Goal: Information Seeking & Learning: Understand process/instructions

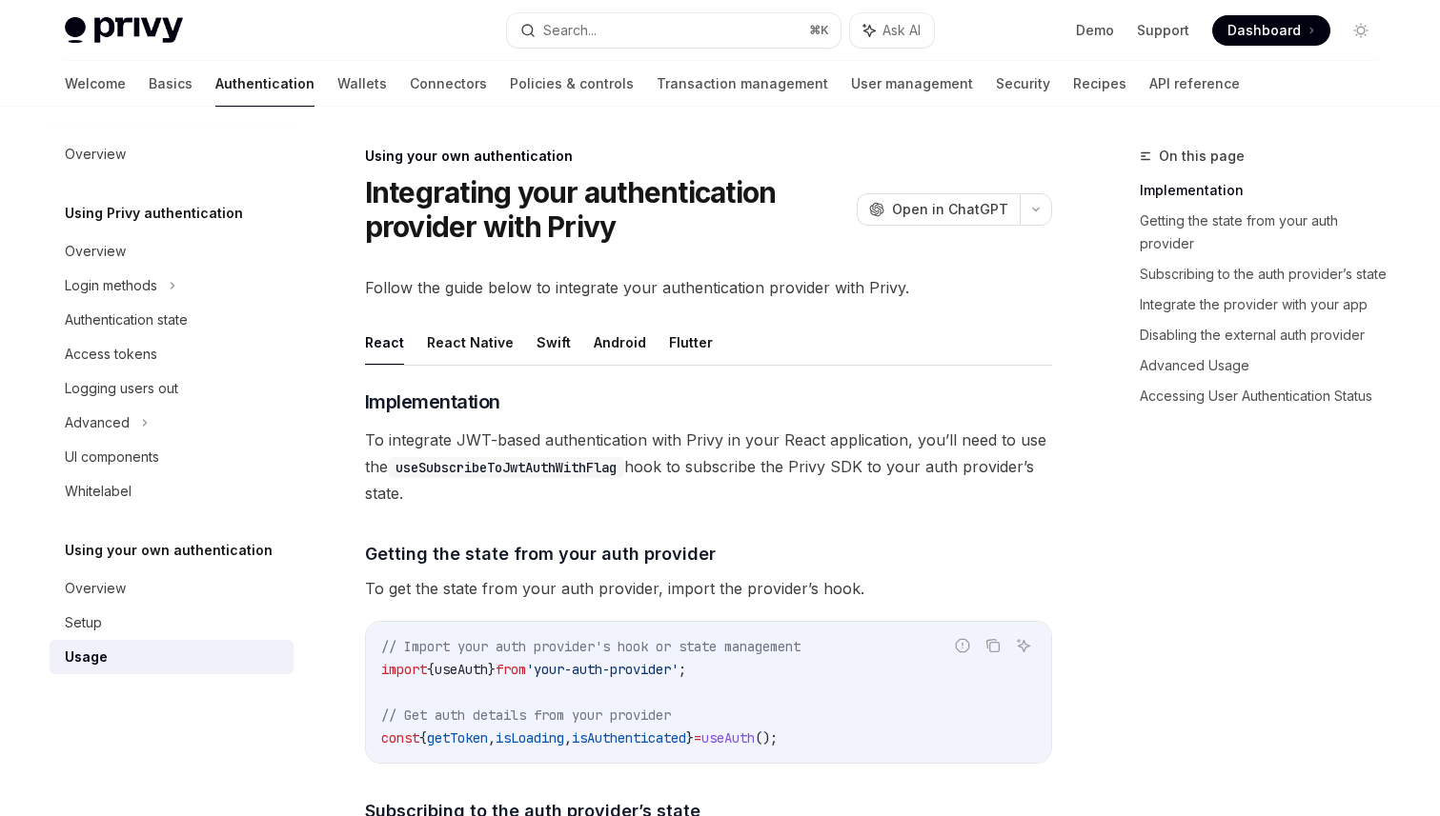
scroll to position [107, 0]
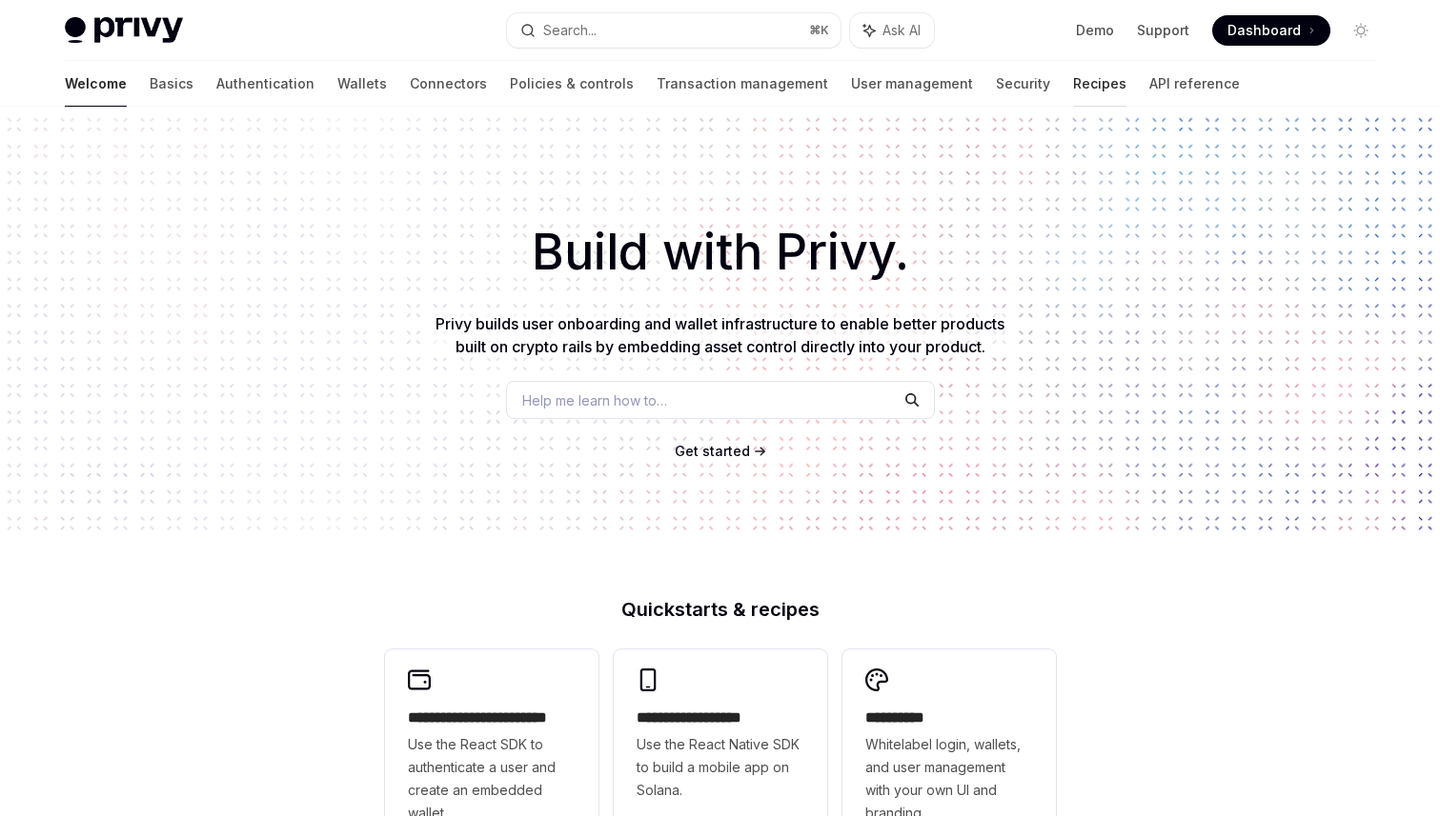
click at [1073, 79] on link "Recipes" at bounding box center [1099, 84] width 53 height 46
click at [1073, 82] on link "Recipes" at bounding box center [1099, 84] width 53 height 46
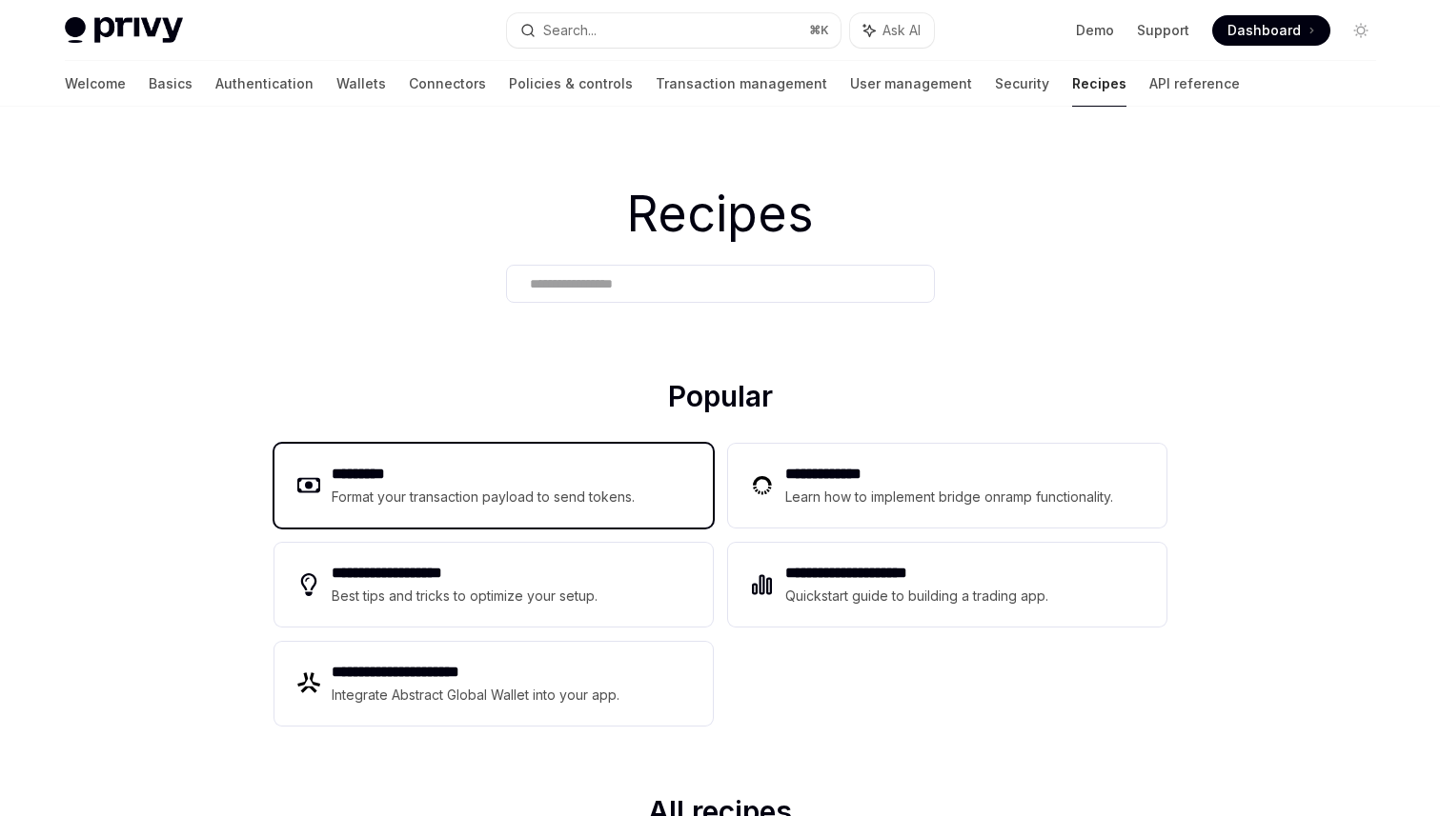
click at [404, 478] on h2 "*********" at bounding box center [484, 474] width 304 height 23
click at [424, 488] on div "Format your transaction payload to send tokens." at bounding box center [484, 497] width 304 height 23
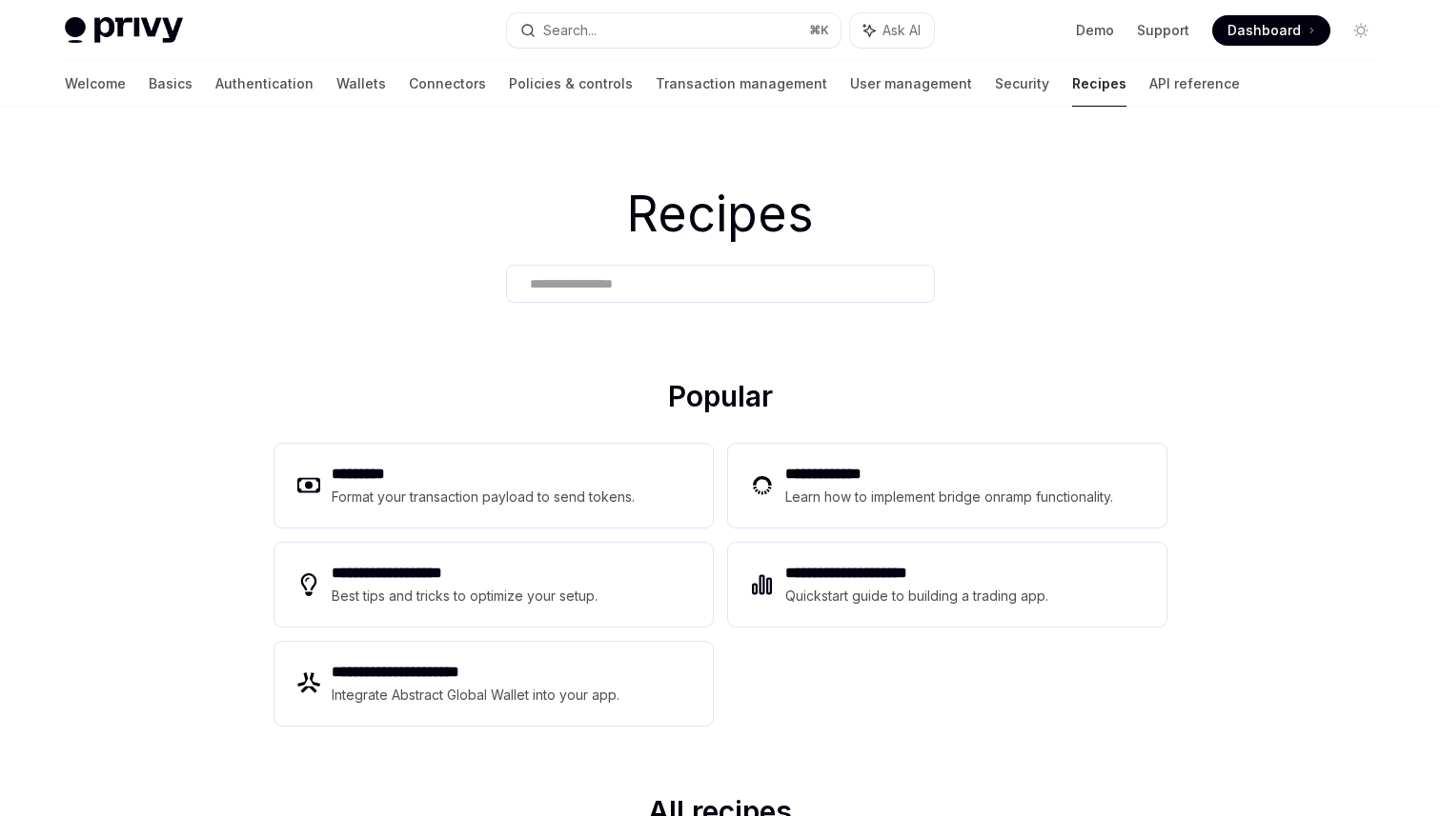
type textarea "*"
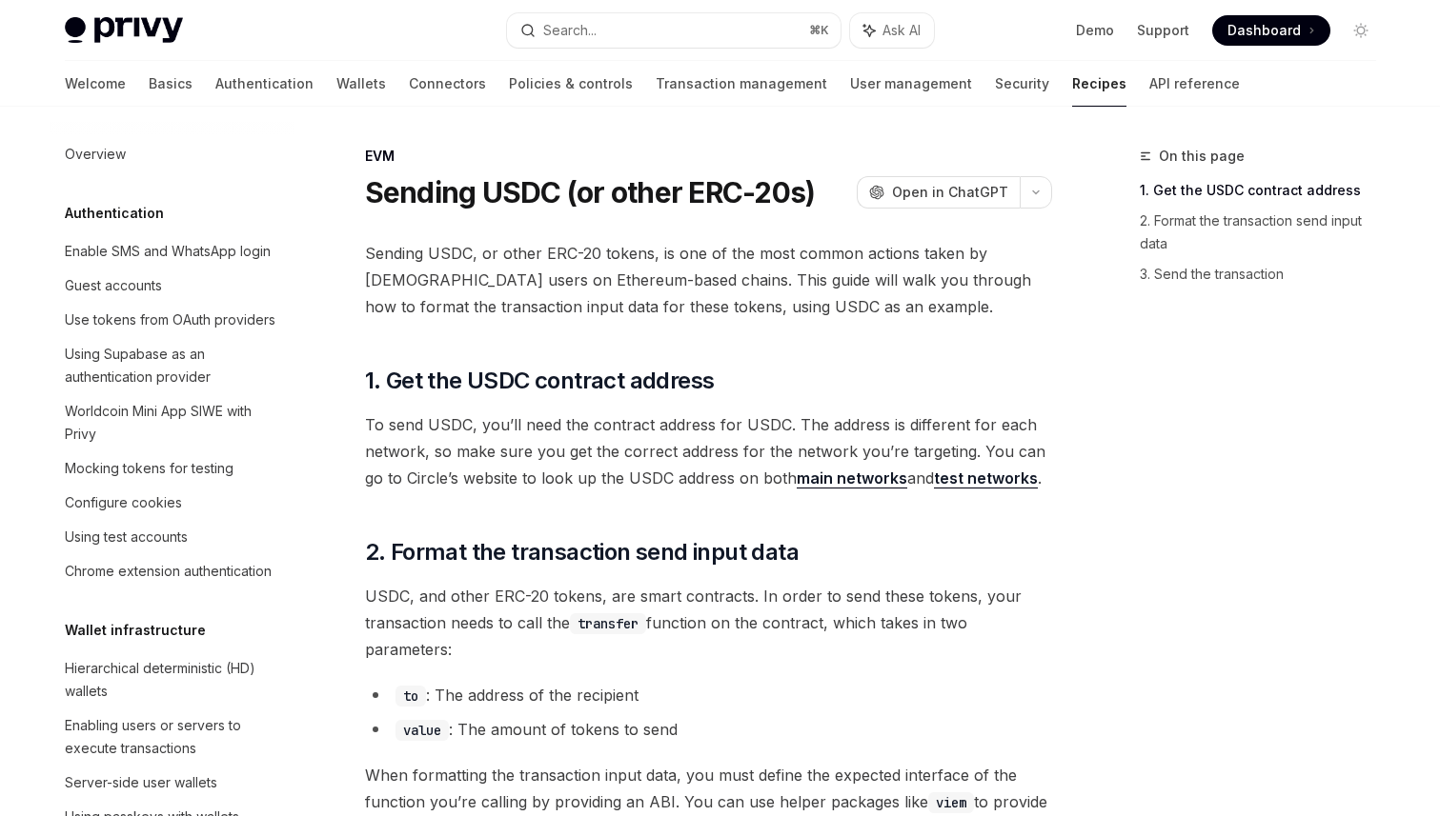
scroll to position [2402, 0]
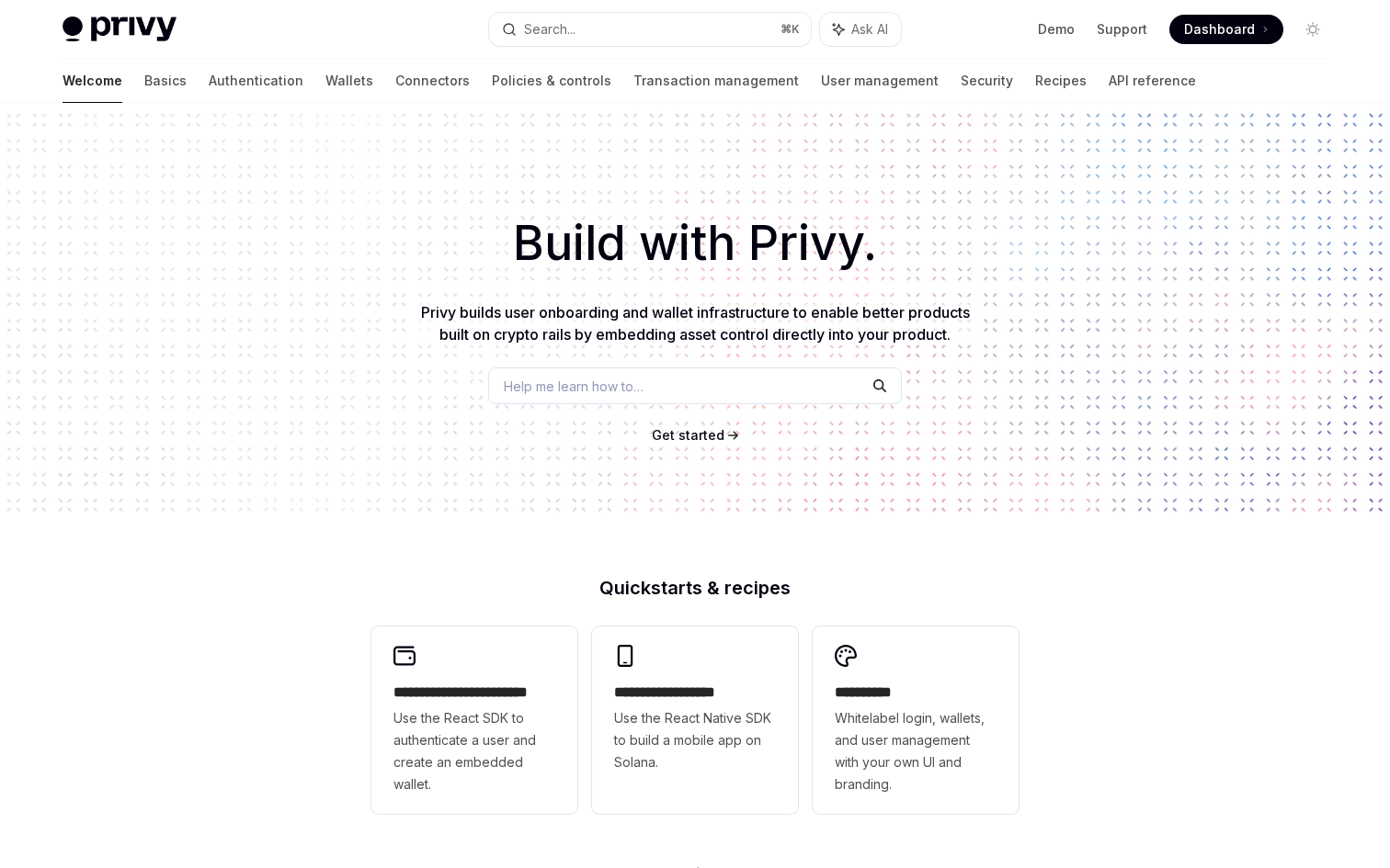
type textarea "*"
